Goal: Information Seeking & Learning: Learn about a topic

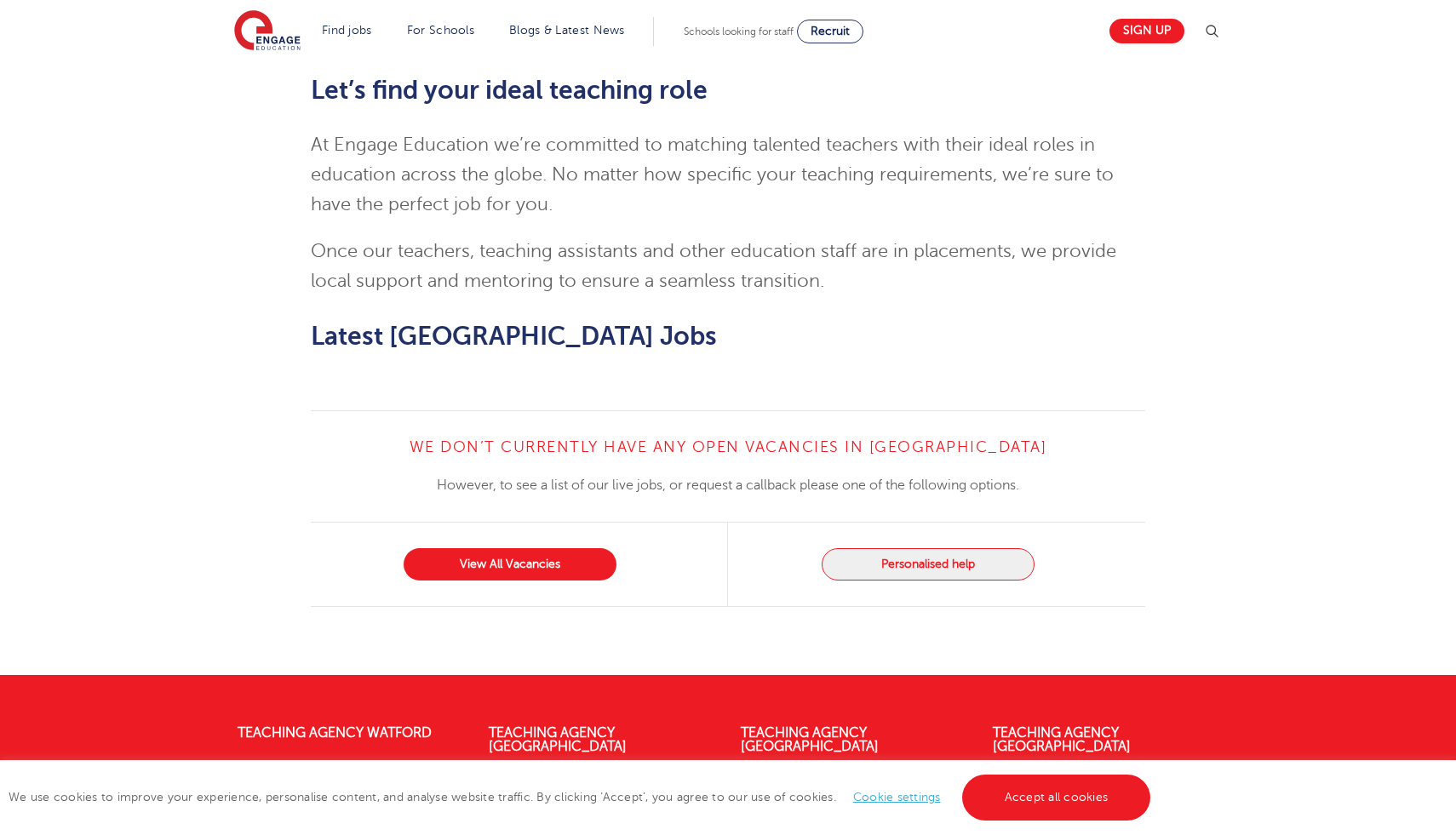
scroll to position [1737, 0]
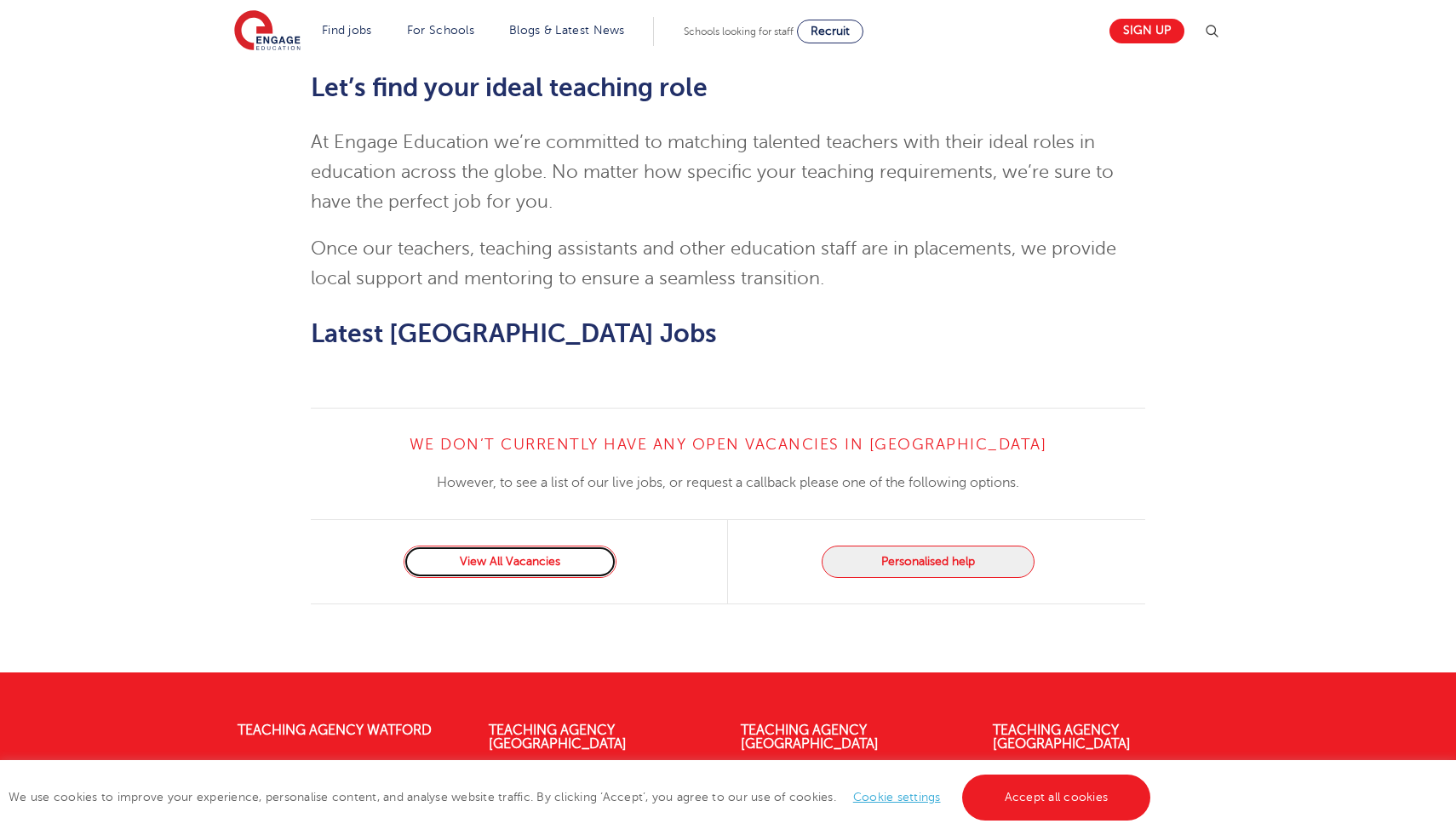
click at [471, 545] on link "View All Vacancies" at bounding box center [510, 562] width 213 height 33
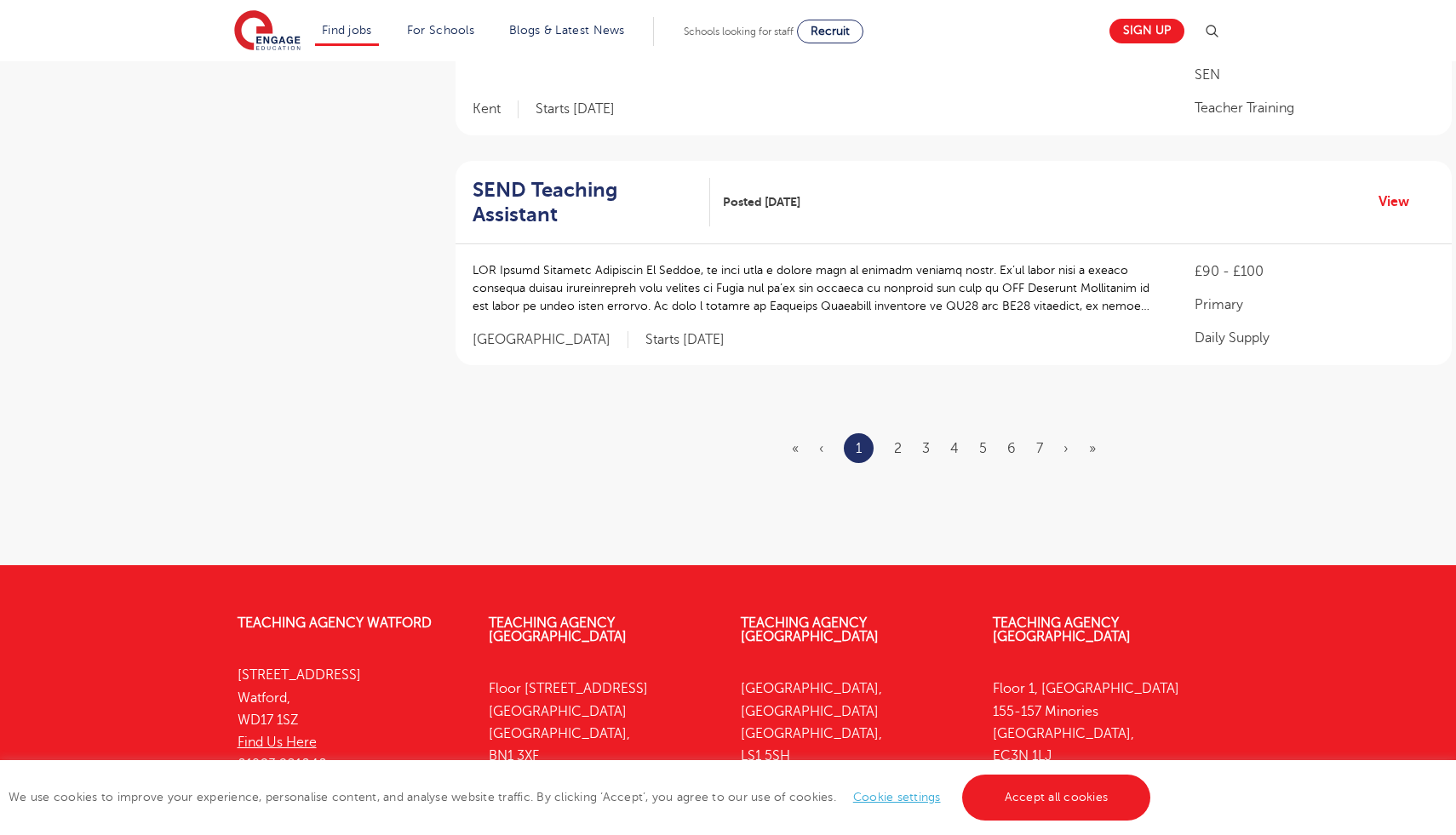
scroll to position [1975, 0]
